Goal: Information Seeking & Learning: Understand process/instructions

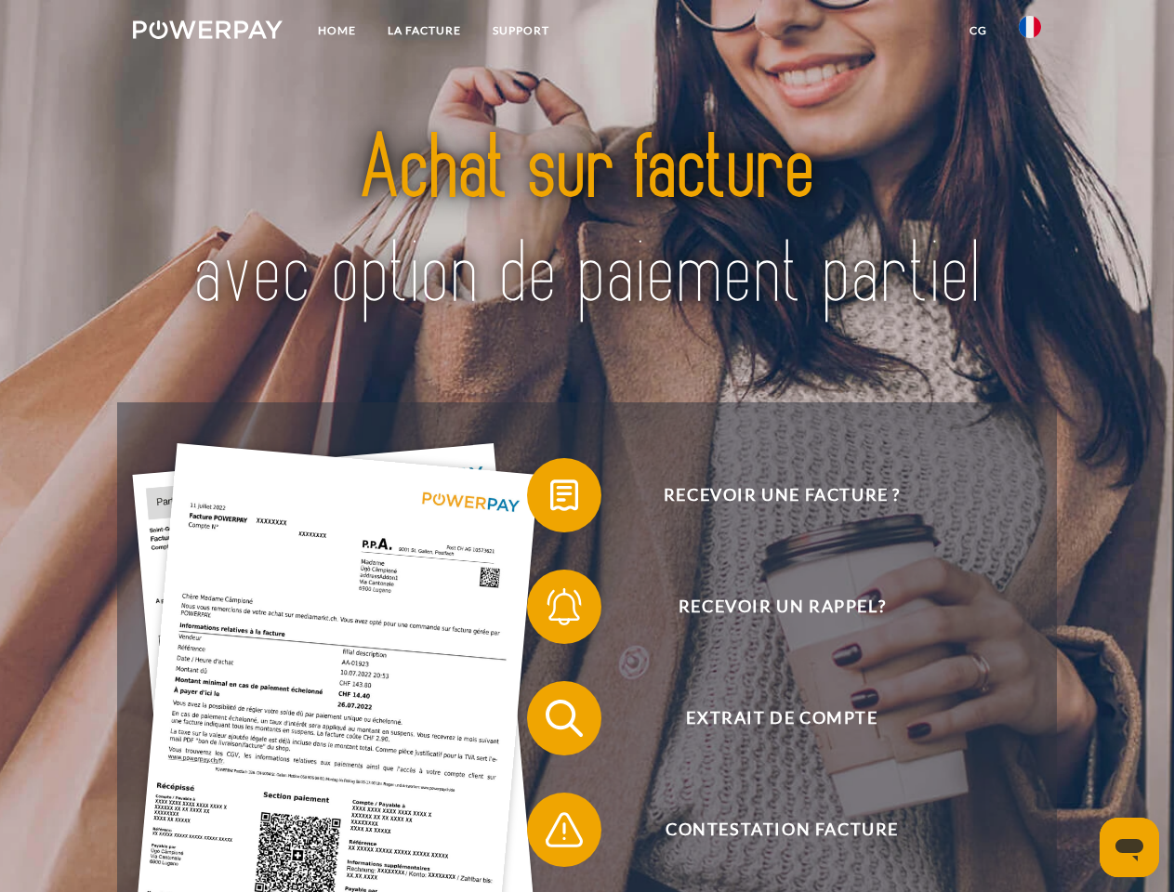
click at [207, 33] on img at bounding box center [208, 29] width 150 height 19
click at [1030, 33] on img at bounding box center [1030, 27] width 22 height 22
click at [978, 31] on link "CG" at bounding box center [978, 30] width 49 height 33
click at [550, 499] on span at bounding box center [536, 495] width 93 height 93
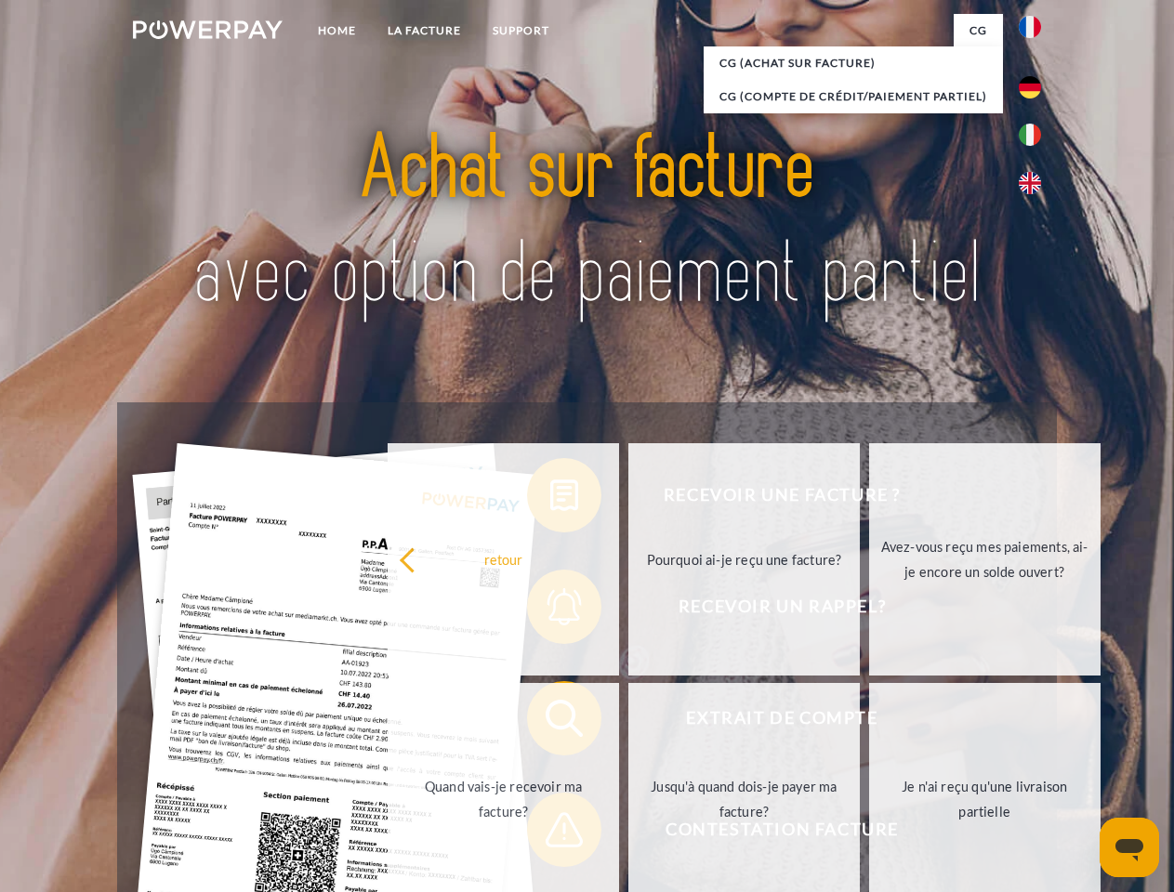
click at [550, 611] on div "Recevoir une facture ? Recevoir un rappel? Extrait de compte retour" at bounding box center [586, 775] width 939 height 744
click at [628, 722] on link "Jusqu'à quand dois-je payer ma facture?" at bounding box center [743, 799] width 231 height 232
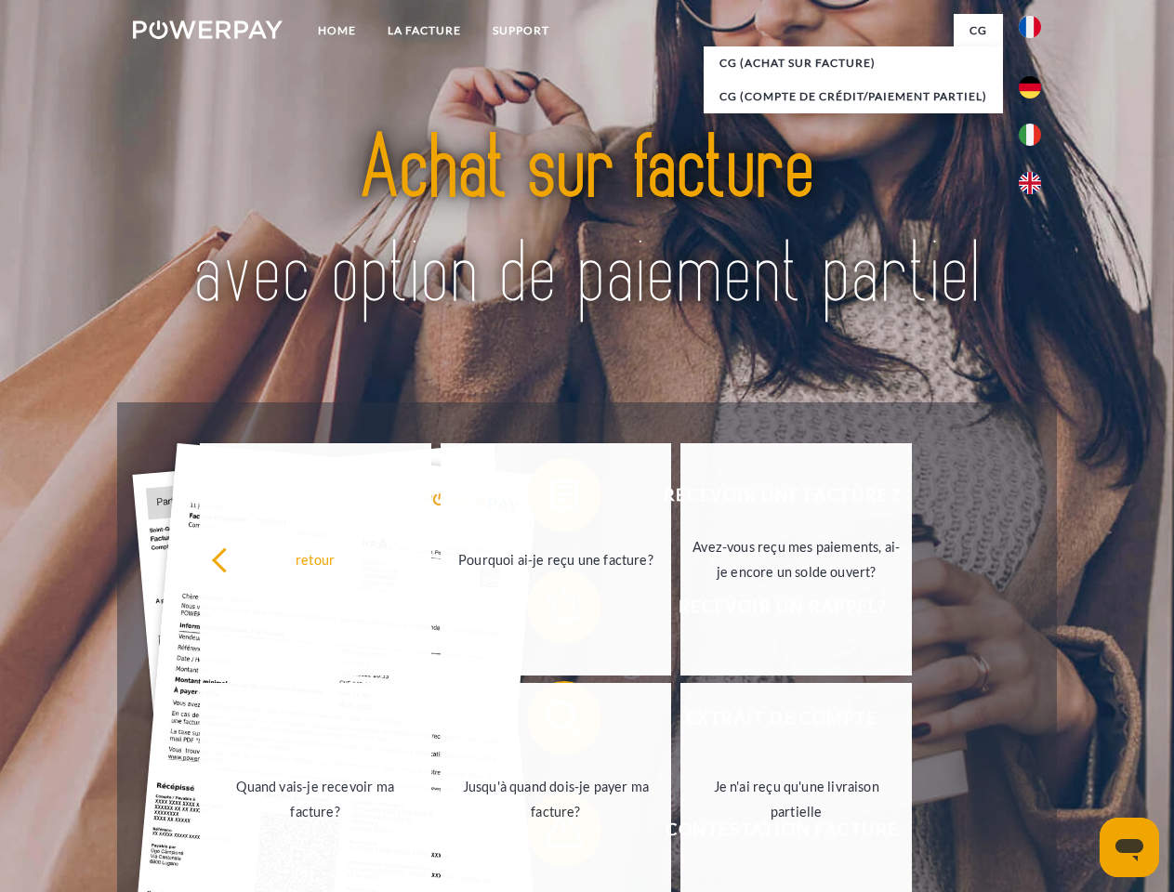
click at [550, 834] on span at bounding box center [536, 830] width 93 height 93
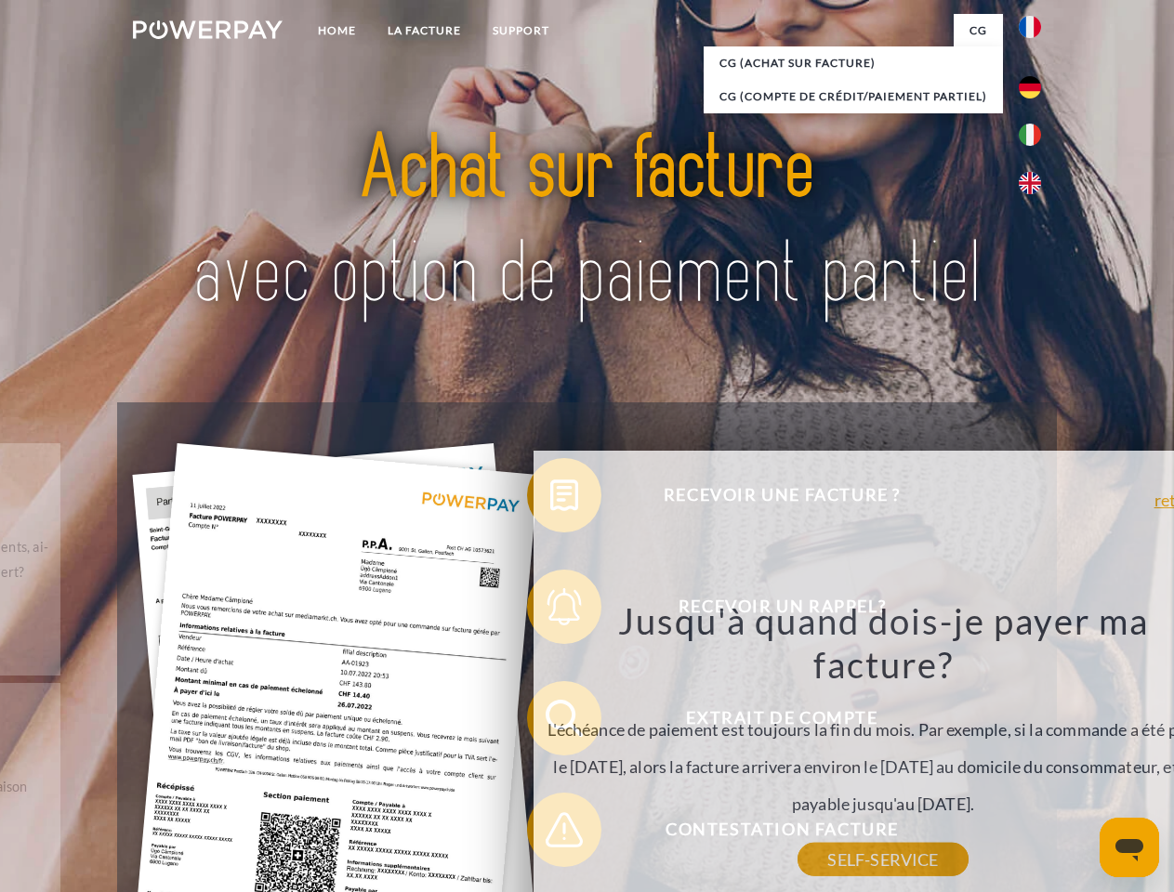
click at [1130, 848] on icon "Ouvrir la fenêtre de messagerie" at bounding box center [1130, 851] width 28 height 22
